Goal: Task Accomplishment & Management: Manage account settings

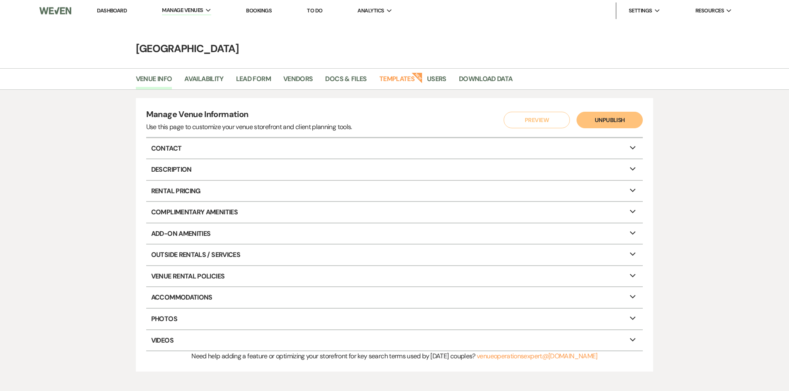
click at [116, 8] on link "Dashboard" at bounding box center [112, 10] width 30 height 7
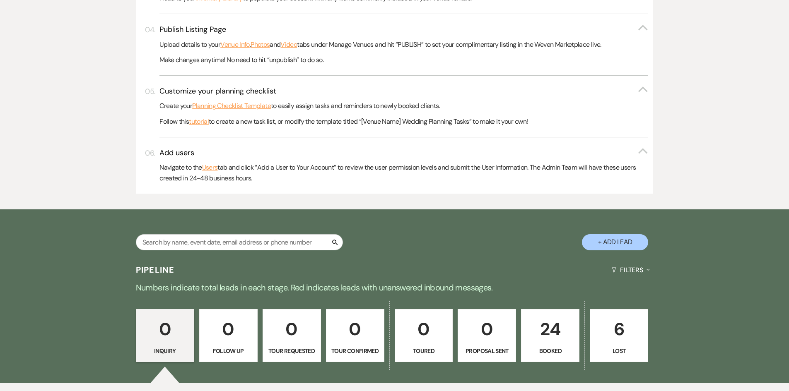
scroll to position [414, 0]
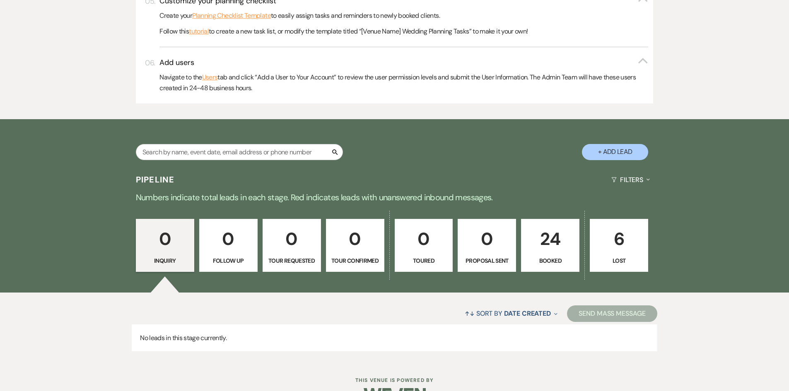
click at [530, 249] on p "24" at bounding box center [550, 239] width 48 height 28
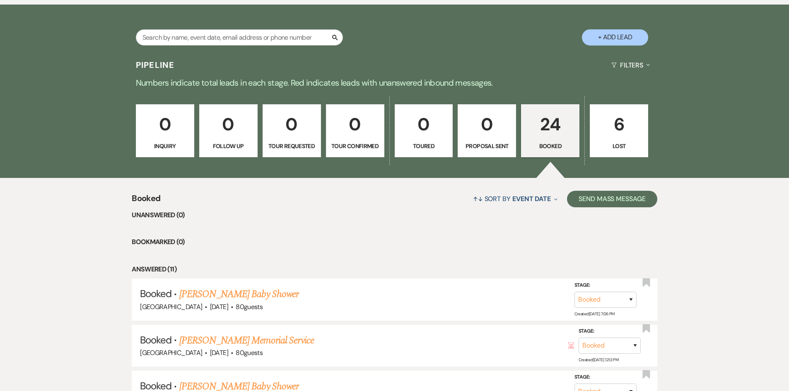
scroll to position [663, 0]
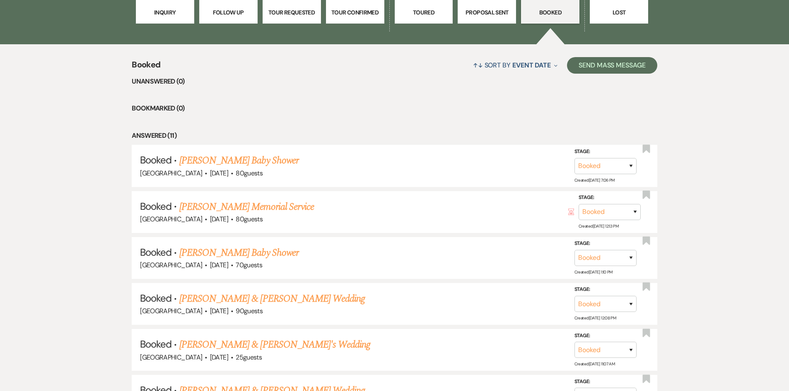
click at [272, 161] on link "[PERSON_NAME] Baby Shower" at bounding box center [238, 160] width 119 height 15
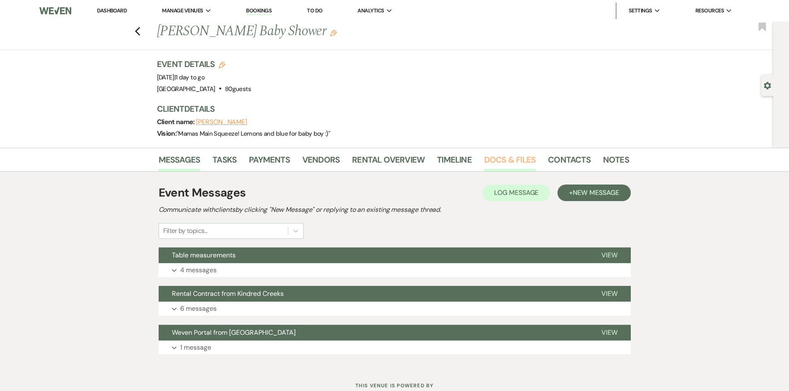
click at [501, 157] on link "Docs & Files" at bounding box center [509, 162] width 51 height 18
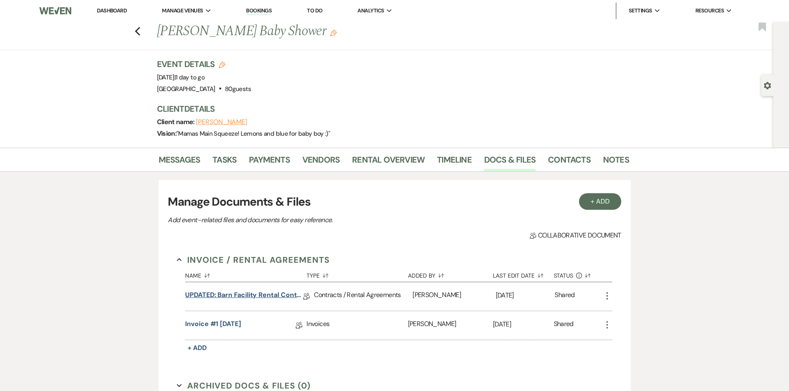
click at [253, 295] on link "UPDATED: Barn Facility Rental Contract" at bounding box center [244, 296] width 118 height 13
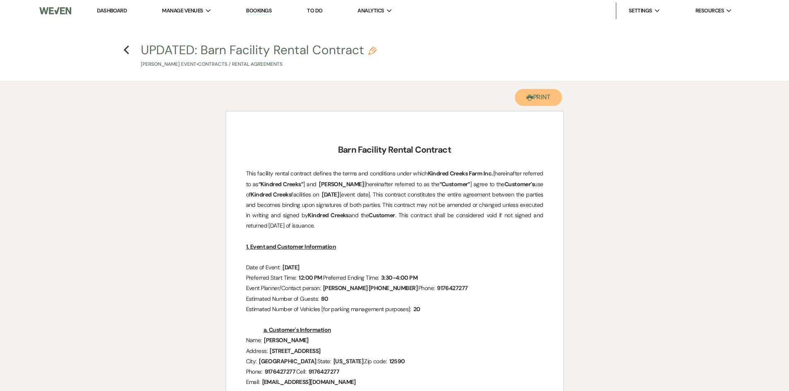
drag, startPoint x: 547, startPoint y: 96, endPoint x: 604, endPoint y: 343, distance: 254.2
click at [547, 96] on button "Printer Print" at bounding box center [539, 97] width 48 height 17
click at [128, 50] on icon "Previous" at bounding box center [126, 50] width 6 height 10
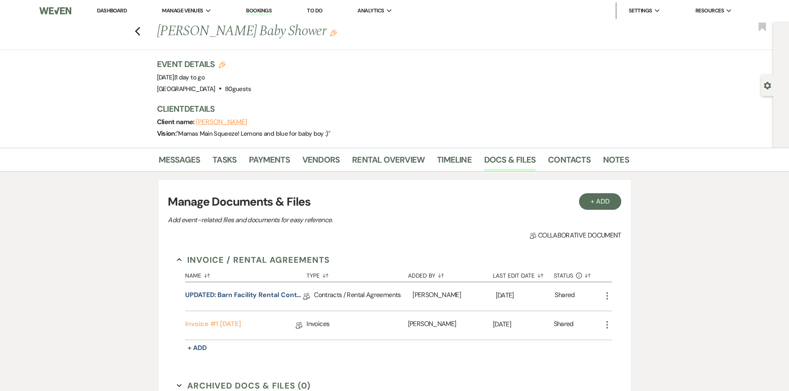
drag, startPoint x: 217, startPoint y: 323, endPoint x: 230, endPoint y: 323, distance: 12.4
click at [217, 323] on link "Invoice #1 [DATE]" at bounding box center [213, 325] width 56 height 13
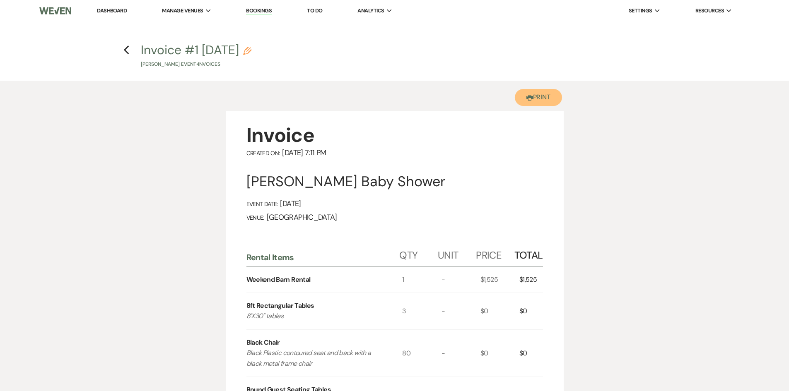
click at [544, 93] on button "Printer Print" at bounding box center [539, 97] width 48 height 17
click at [125, 52] on use "button" at bounding box center [126, 50] width 5 height 9
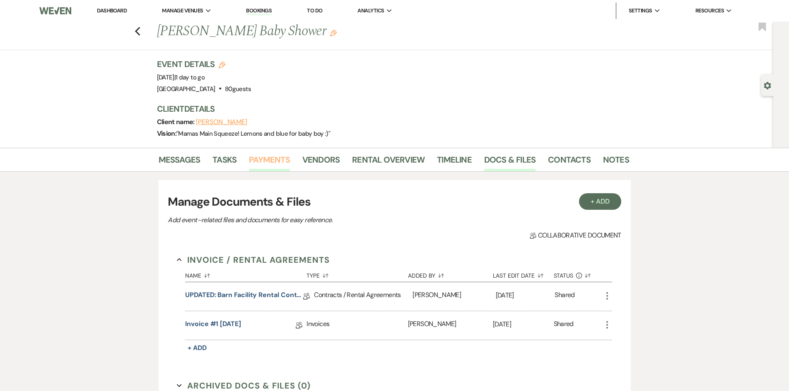
click at [280, 159] on link "Payments" at bounding box center [269, 162] width 41 height 18
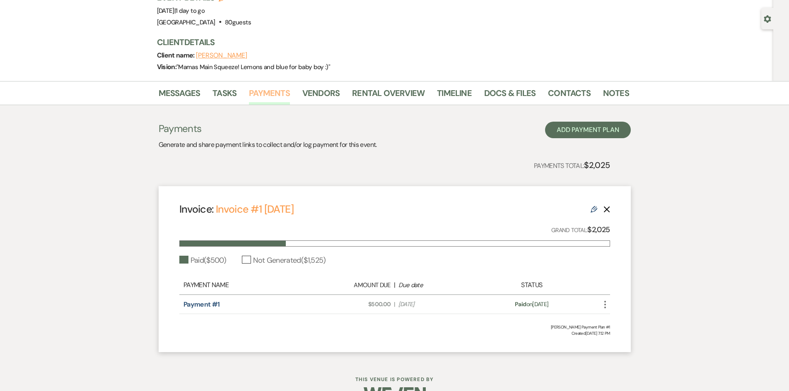
scroll to position [83, 0]
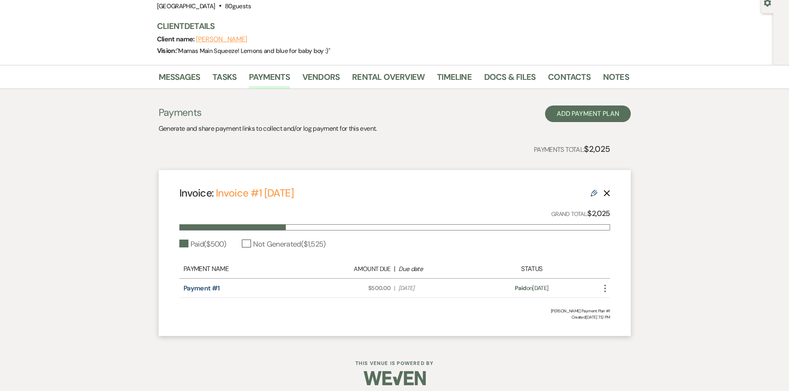
drag, startPoint x: 354, startPoint y: 212, endPoint x: 514, endPoint y: 265, distance: 167.9
drag, startPoint x: 514, startPoint y: 265, endPoint x: 608, endPoint y: 289, distance: 97.4
click at [608, 289] on icon "More" at bounding box center [605, 289] width 10 height 10
click at [204, 287] on link "Payment #1" at bounding box center [201, 288] width 36 height 9
